Goal: Task Accomplishment & Management: Manage account settings

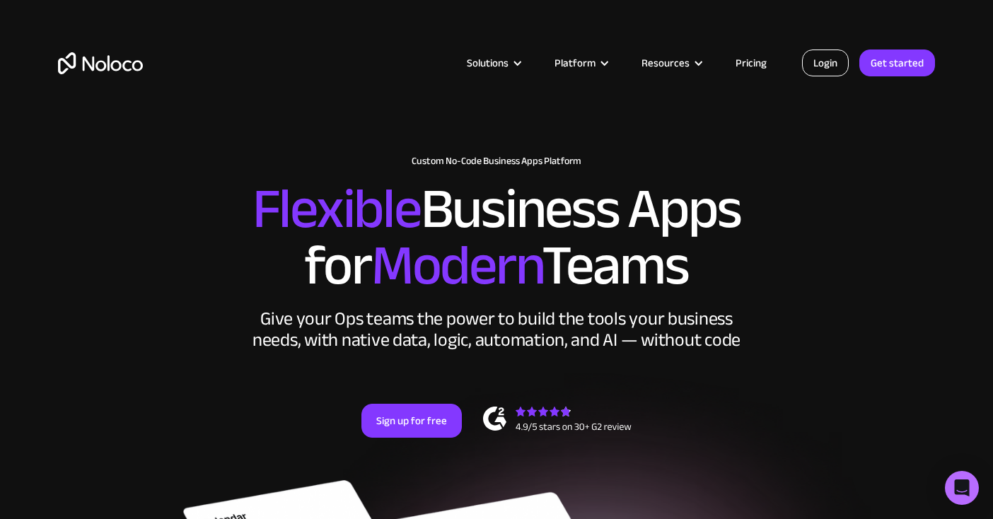
click at [832, 68] on link "Login" at bounding box center [825, 62] width 47 height 27
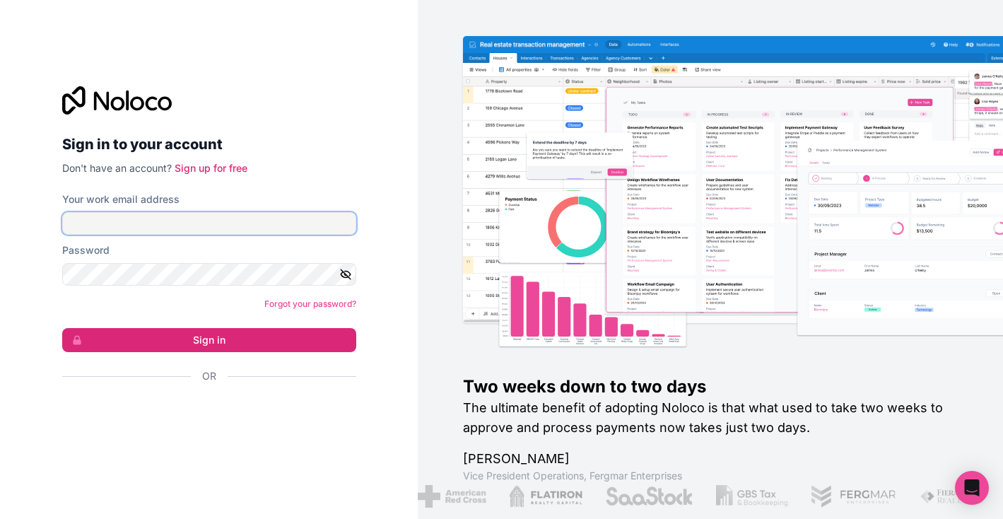
click at [161, 215] on input "Your work email address" at bounding box center [209, 223] width 294 height 23
type input "[PERSON_NAME][EMAIL_ADDRESS][DOMAIN_NAME]"
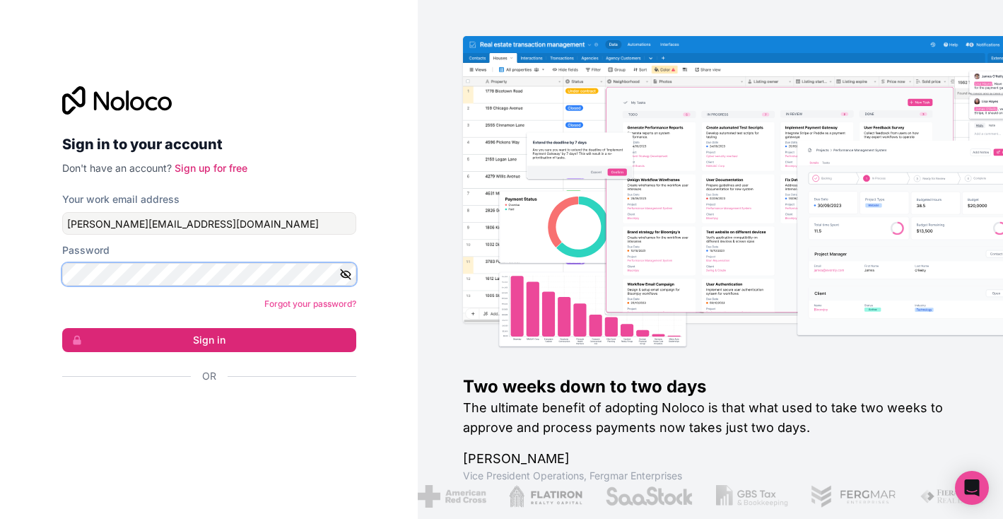
click at [62, 328] on button "Sign in" at bounding box center [209, 340] width 294 height 24
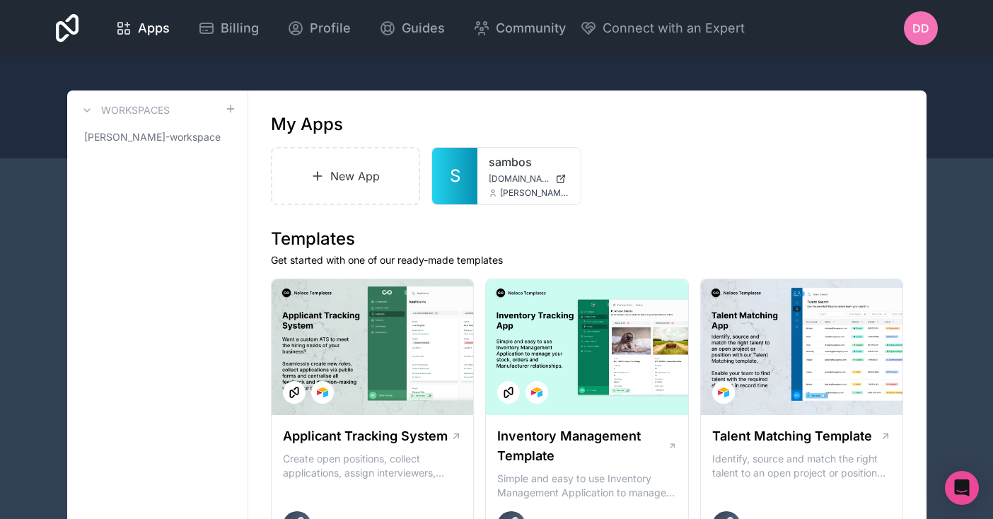
click at [924, 34] on span "DD" at bounding box center [920, 28] width 17 height 17
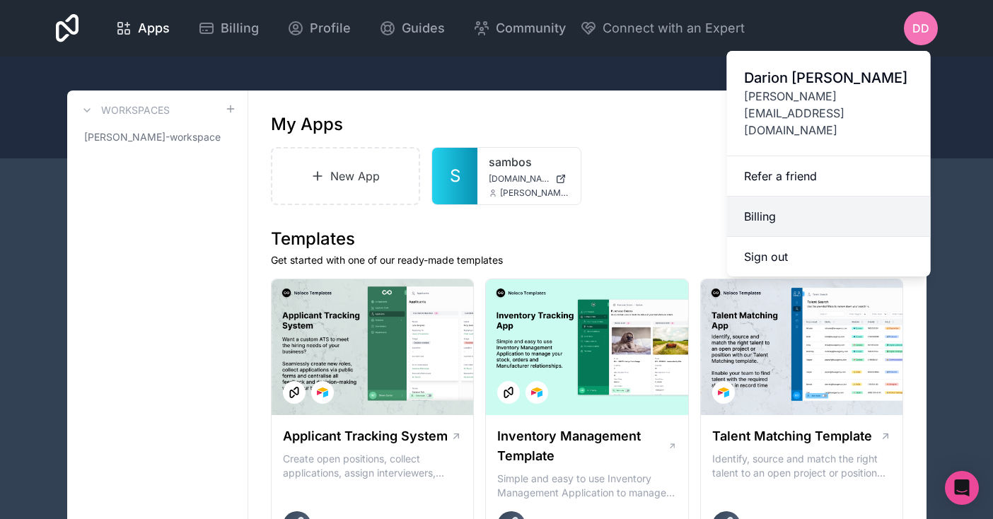
click at [770, 197] on link "Billing" at bounding box center [829, 217] width 204 height 40
